Goal: Understand process/instructions

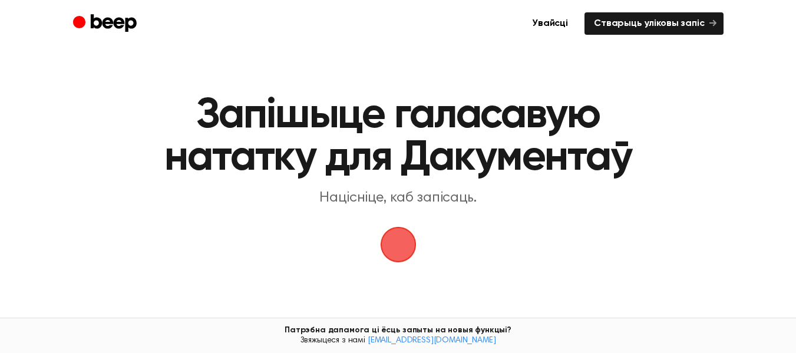
click at [403, 237] on span "button" at bounding box center [398, 244] width 54 height 54
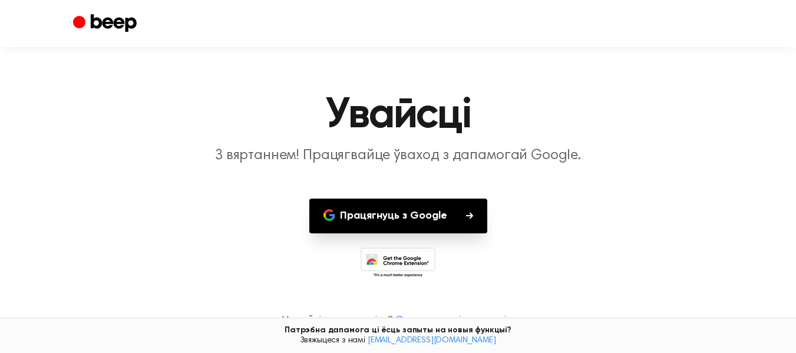
scroll to position [10, 0]
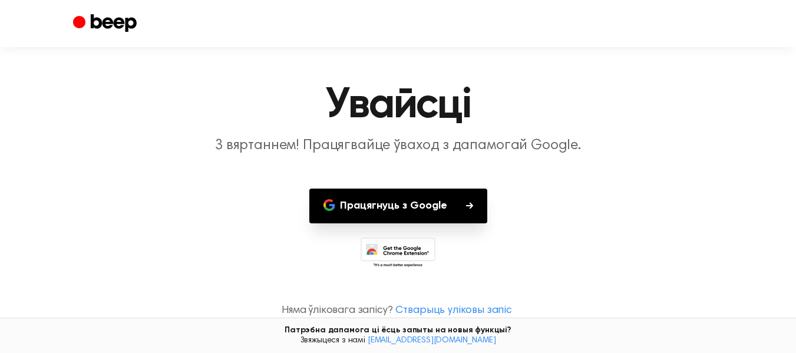
click at [386, 249] on icon at bounding box center [397, 253] width 75 height 32
click at [395, 257] on icon at bounding box center [397, 253] width 75 height 32
click at [398, 259] on icon at bounding box center [397, 253] width 75 height 32
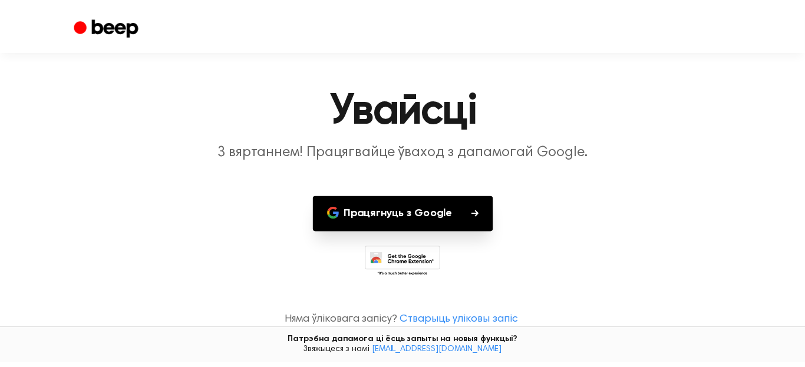
scroll to position [0, 0]
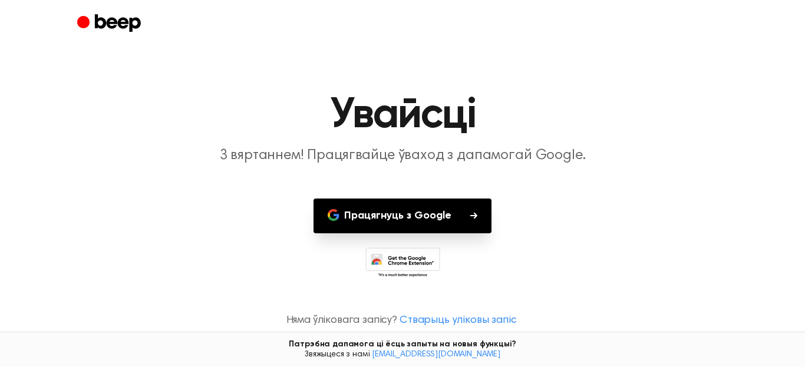
click at [382, 247] on icon at bounding box center [402, 263] width 75 height 32
click at [405, 264] on icon at bounding box center [405, 266] width 55 height 21
click at [404, 268] on icon at bounding box center [402, 263] width 75 height 32
click at [412, 271] on rect at bounding box center [403, 259] width 74 height 23
click at [413, 279] on icon at bounding box center [402, 263] width 75 height 32
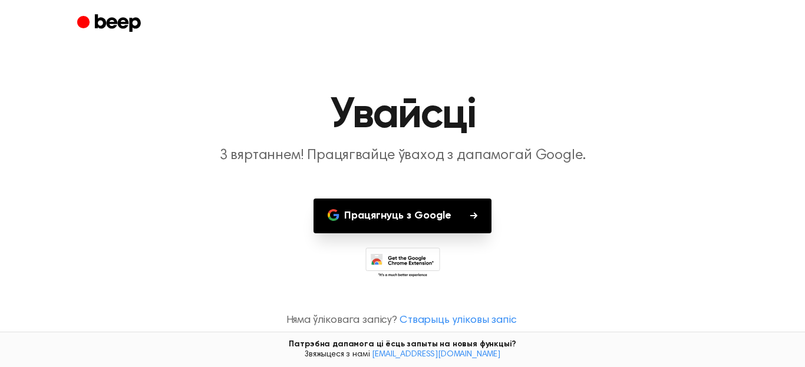
click at [419, 263] on icon at bounding box center [402, 263] width 75 height 32
